Goal: Task Accomplishment & Management: Manage account settings

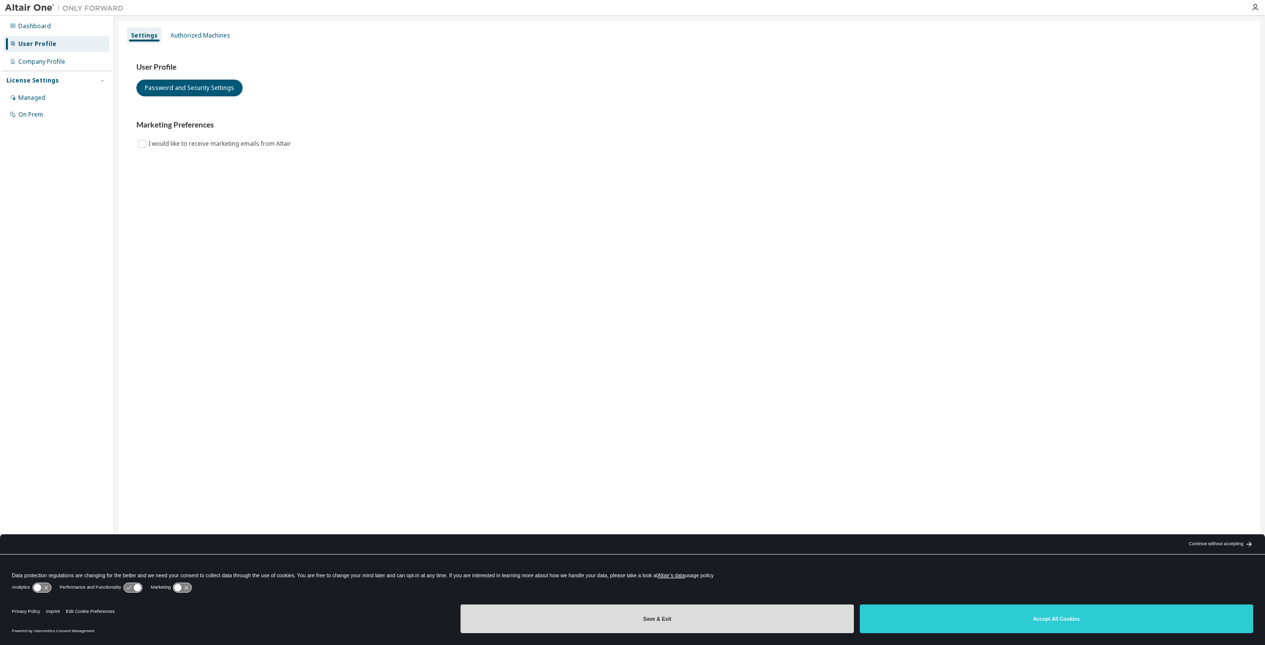
click at [708, 617] on button "Save & Exit" at bounding box center [656, 618] width 393 height 29
